Goal: Task Accomplishment & Management: Manage account settings

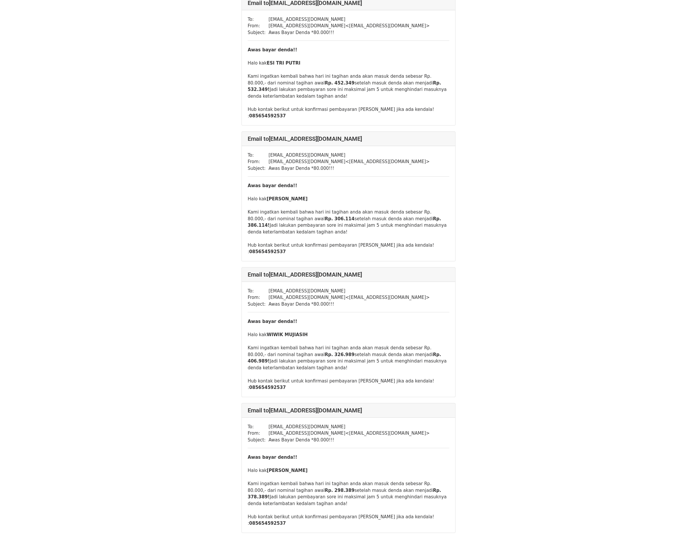
scroll to position [5719, 0]
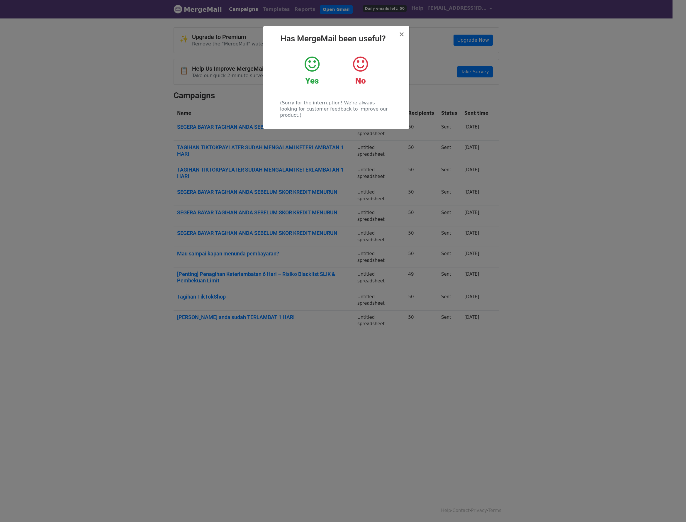
click at [362, 80] on strong "No" at bounding box center [360, 81] width 11 height 10
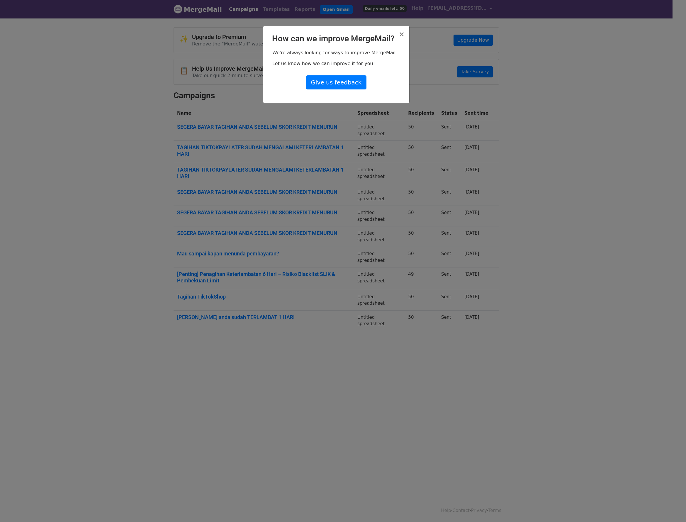
click at [394, 39] on h2 "How can we improve MergeMail?" at bounding box center [336, 39] width 137 height 10
click at [403, 35] on span "×" at bounding box center [402, 34] width 6 height 8
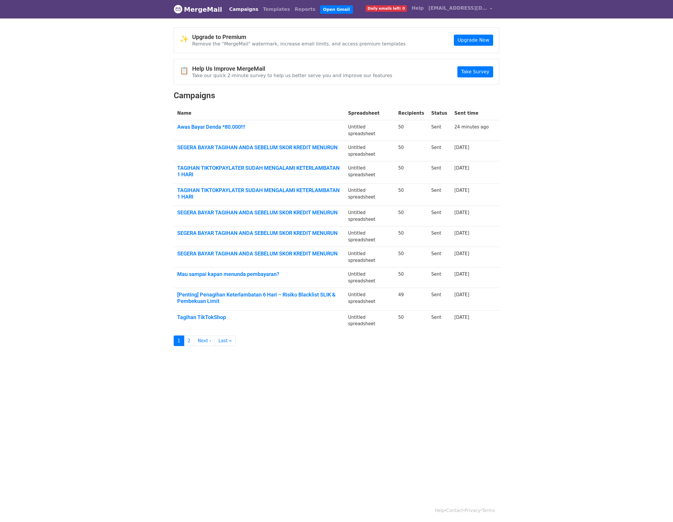
click at [242, 8] on link "Campaigns" at bounding box center [244, 10] width 34 height 12
click at [218, 127] on link "Awas Bayar Denda *80.000!!!" at bounding box center [259, 127] width 164 height 6
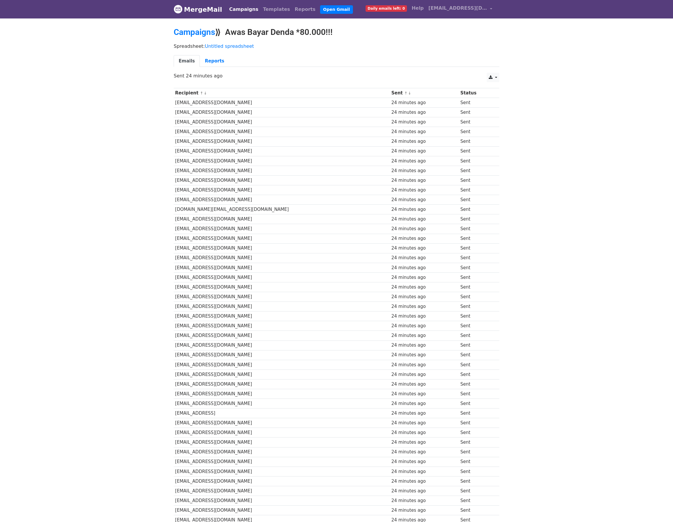
click at [147, 217] on body "MergeMail Campaigns Templates Reports Open Gmail Daily emails left: 0 Help [EMA…" at bounding box center [336, 305] width 673 height 611
